Goal: Obtain resource: Obtain resource

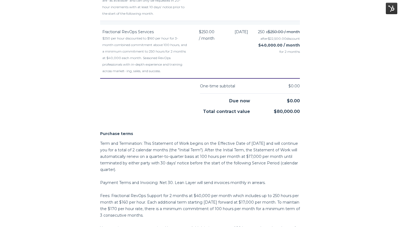
scroll to position [418, 0]
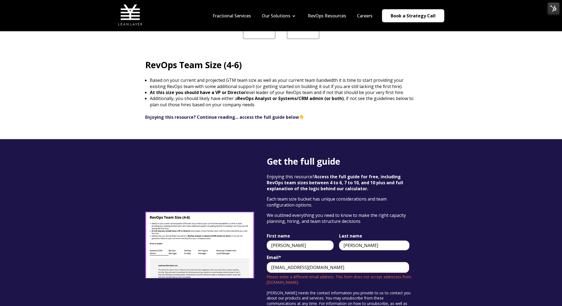
scroll to position [830, 0]
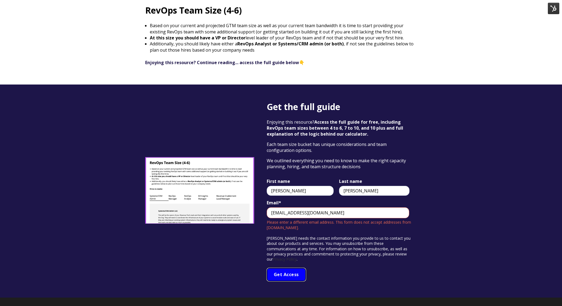
click at [289, 270] on input "Get Access" at bounding box center [286, 275] width 39 height 14
click at [315, 209] on input "brookehattie9@gmail.com" at bounding box center [338, 213] width 143 height 11
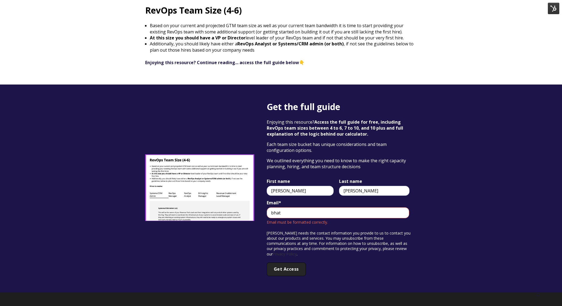
type input "bhattie@leanlayer.com"
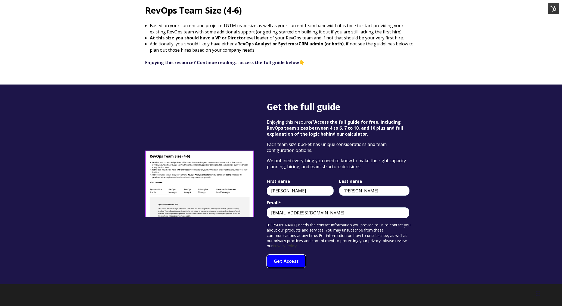
click at [287, 256] on input "Get Access" at bounding box center [286, 262] width 39 height 14
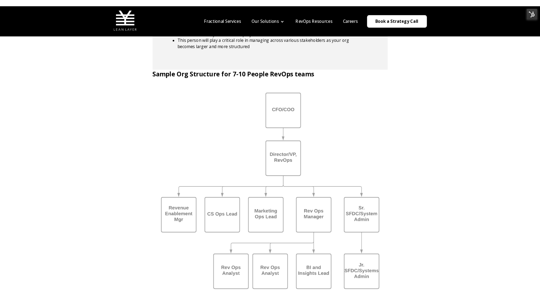
scroll to position [1501, 0]
